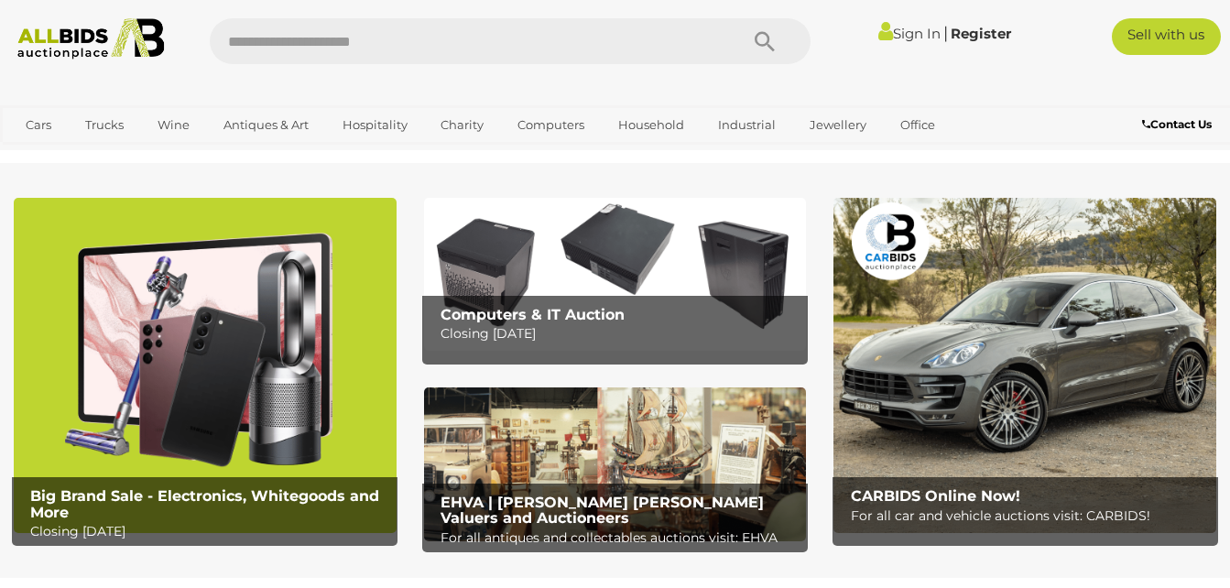
click at [528, 47] on input "text" at bounding box center [465, 41] width 511 height 46
type input "*******"
click at [761, 46] on icon "Search" at bounding box center [765, 41] width 20 height 27
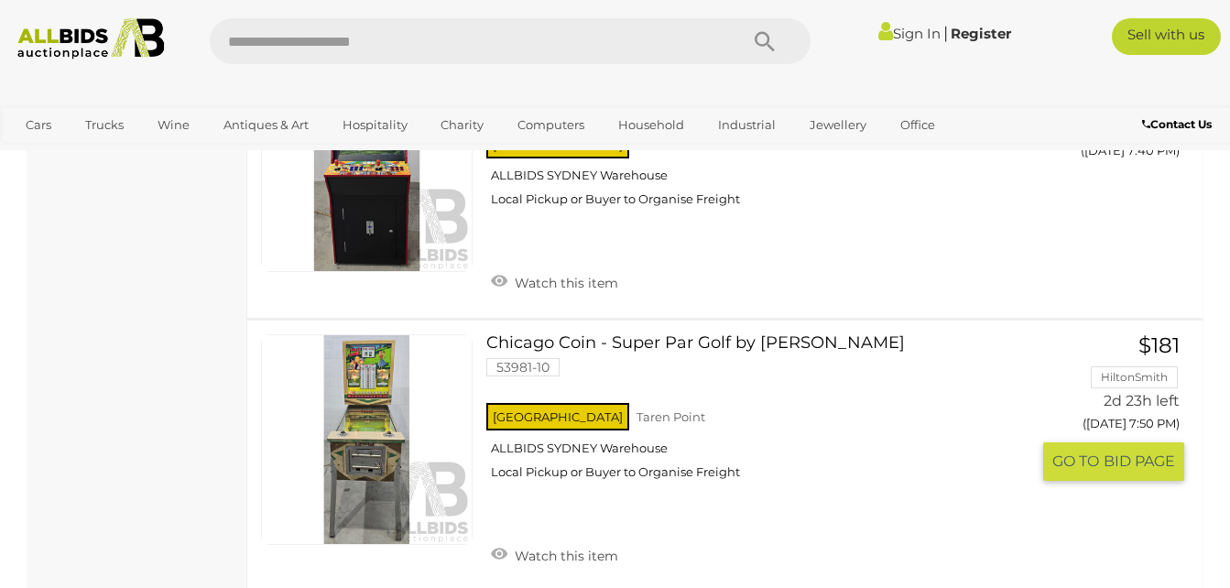
scroll to position [2840, 0]
